Goal: Task Accomplishment & Management: Use online tool/utility

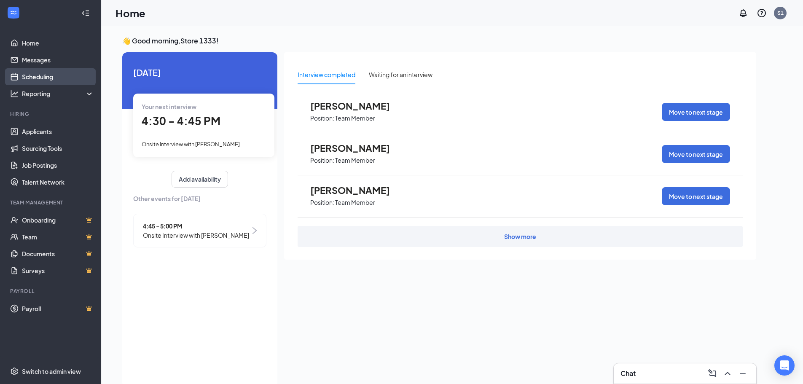
click at [30, 73] on link "Scheduling" at bounding box center [58, 76] width 72 height 17
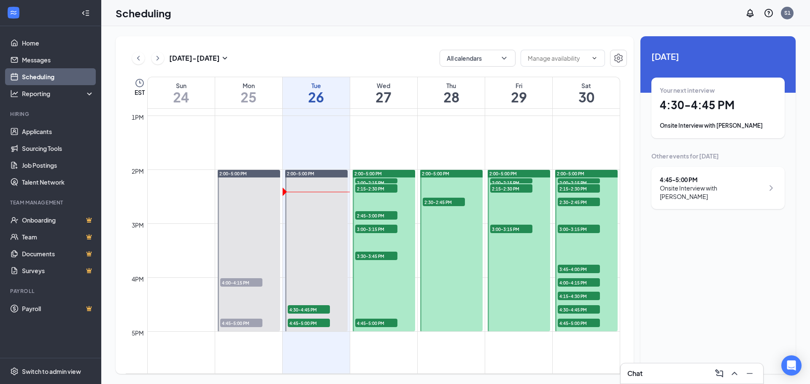
scroll to position [710, 0]
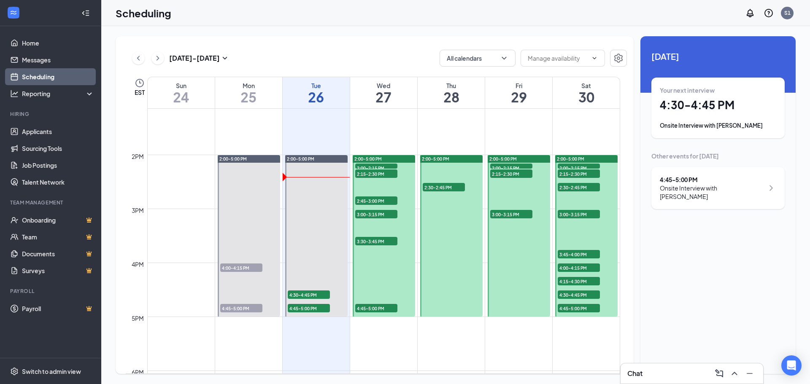
click at [589, 90] on h1 "30" at bounding box center [585, 97] width 67 height 14
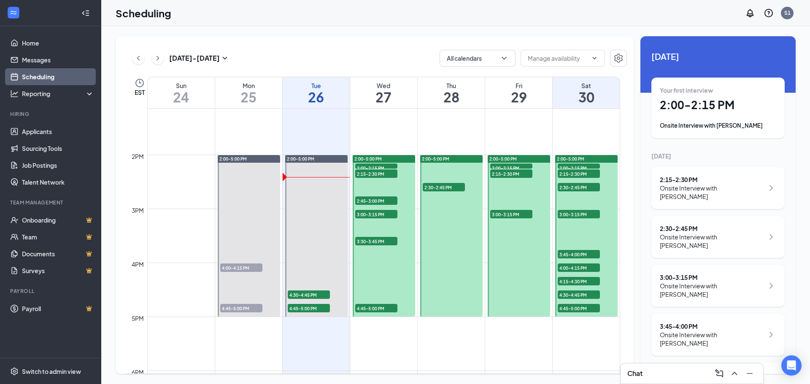
click at [390, 96] on h1 "27" at bounding box center [383, 97] width 67 height 14
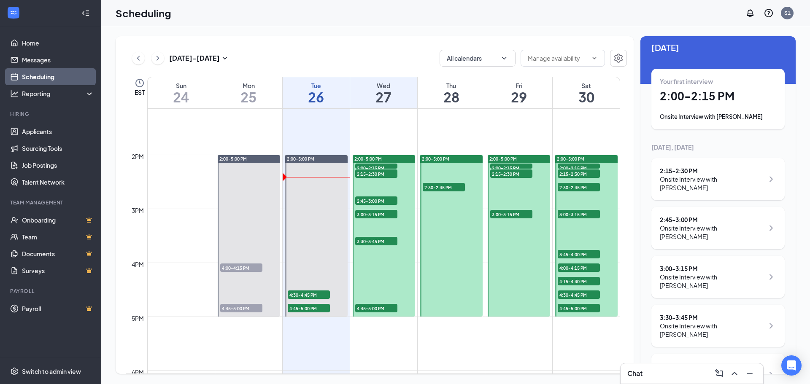
scroll to position [11, 0]
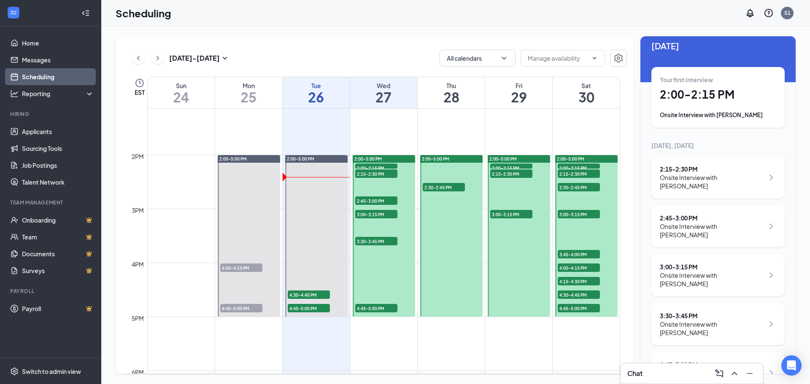
click at [457, 91] on h1 "28" at bounding box center [450, 97] width 67 height 14
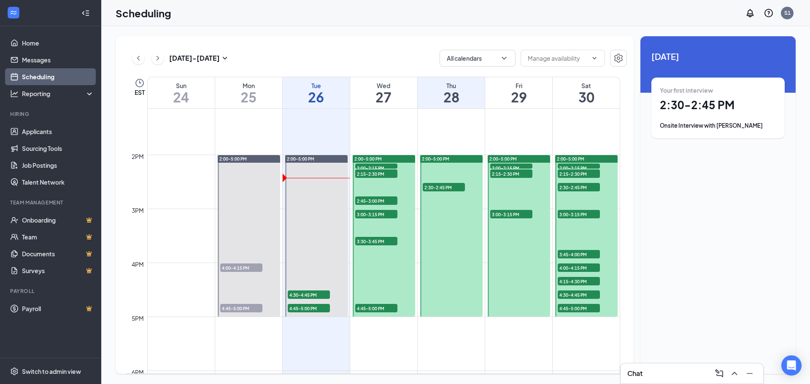
click at [511, 90] on h1 "29" at bounding box center [518, 97] width 67 height 14
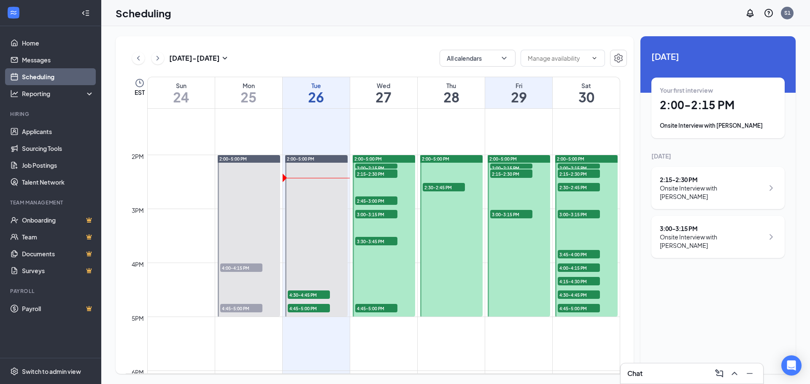
click at [588, 91] on h1 "30" at bounding box center [585, 97] width 67 height 14
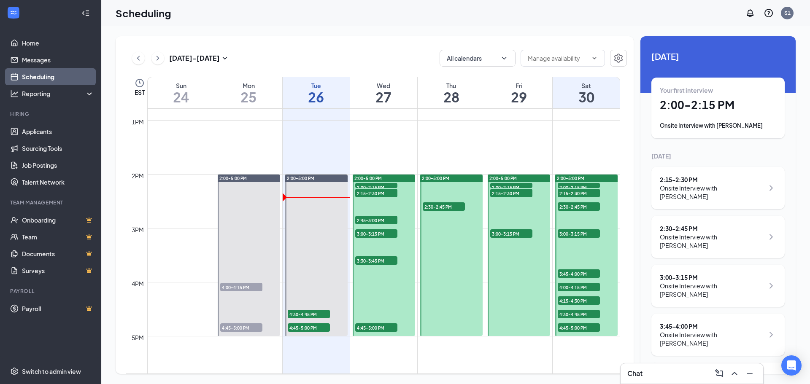
scroll to position [710, 0]
